Goal: Transaction & Acquisition: Subscribe to service/newsletter

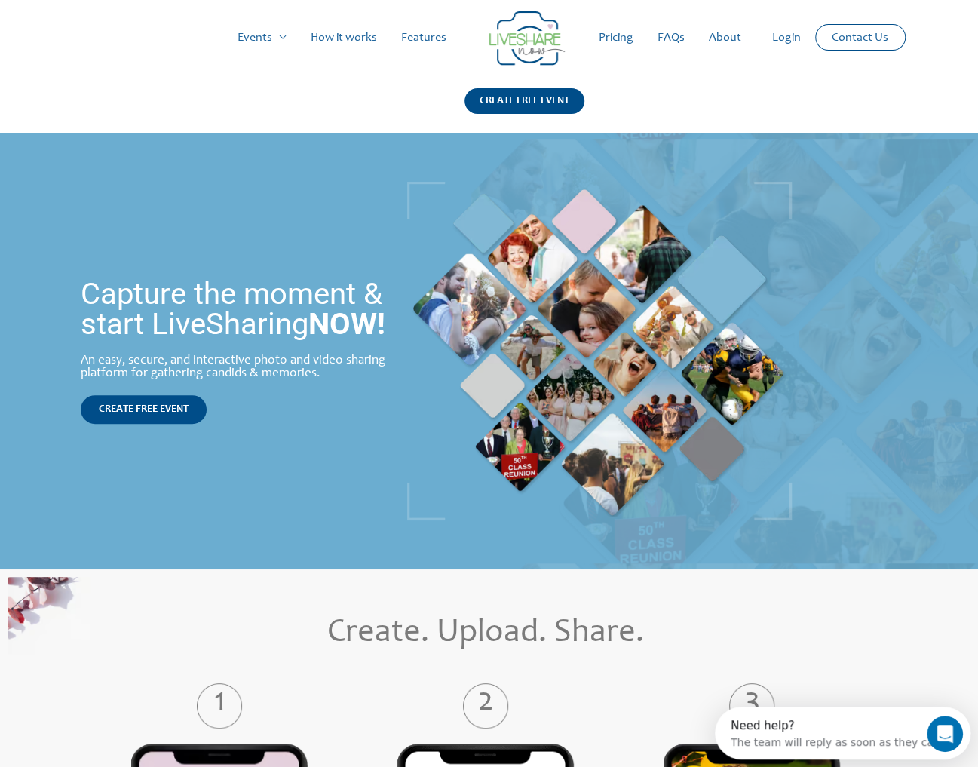
click at [616, 37] on link "Pricing" at bounding box center [616, 38] width 59 height 48
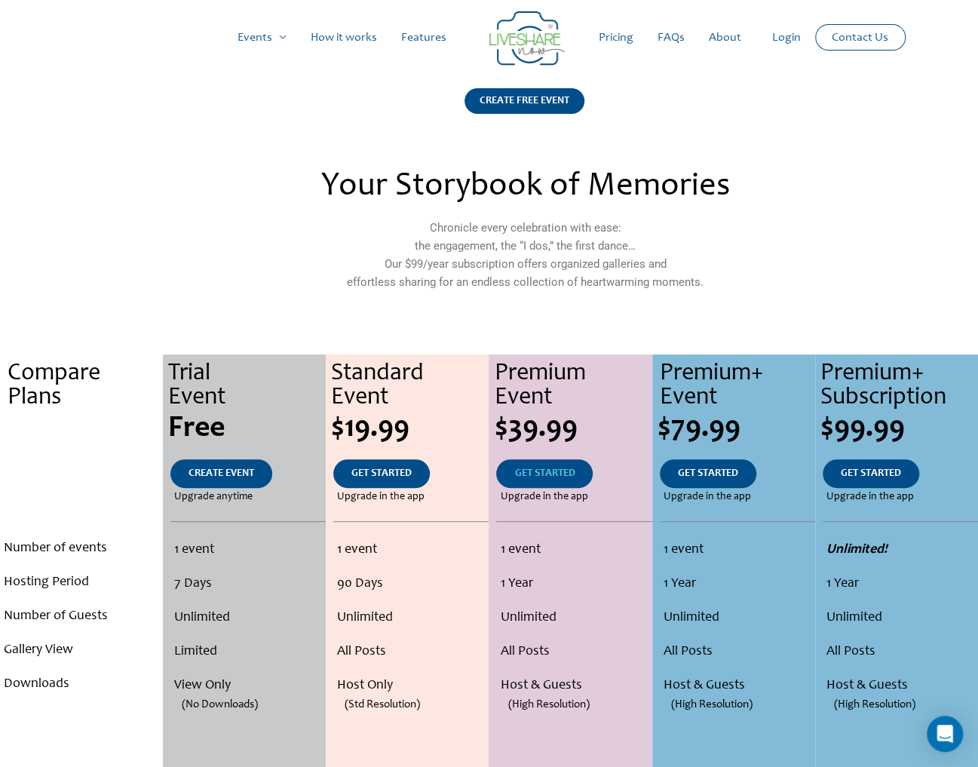
click at [537, 475] on span "GET STARTED" at bounding box center [544, 473] width 60 height 11
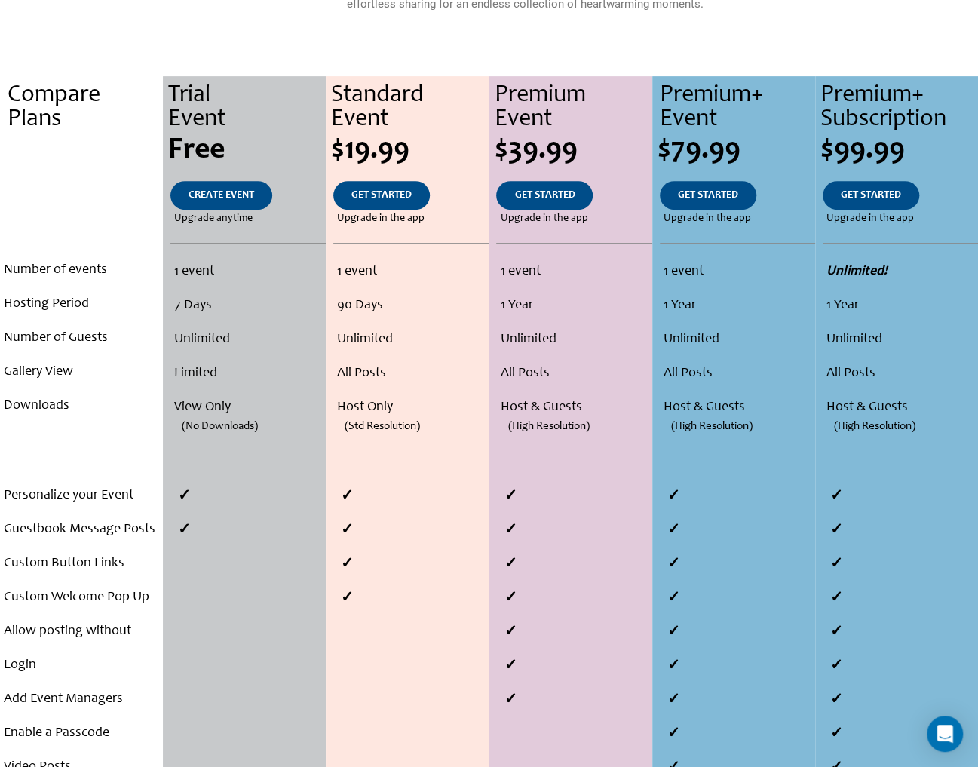
scroll to position [302, 0]
